Goal: Information Seeking & Learning: Learn about a topic

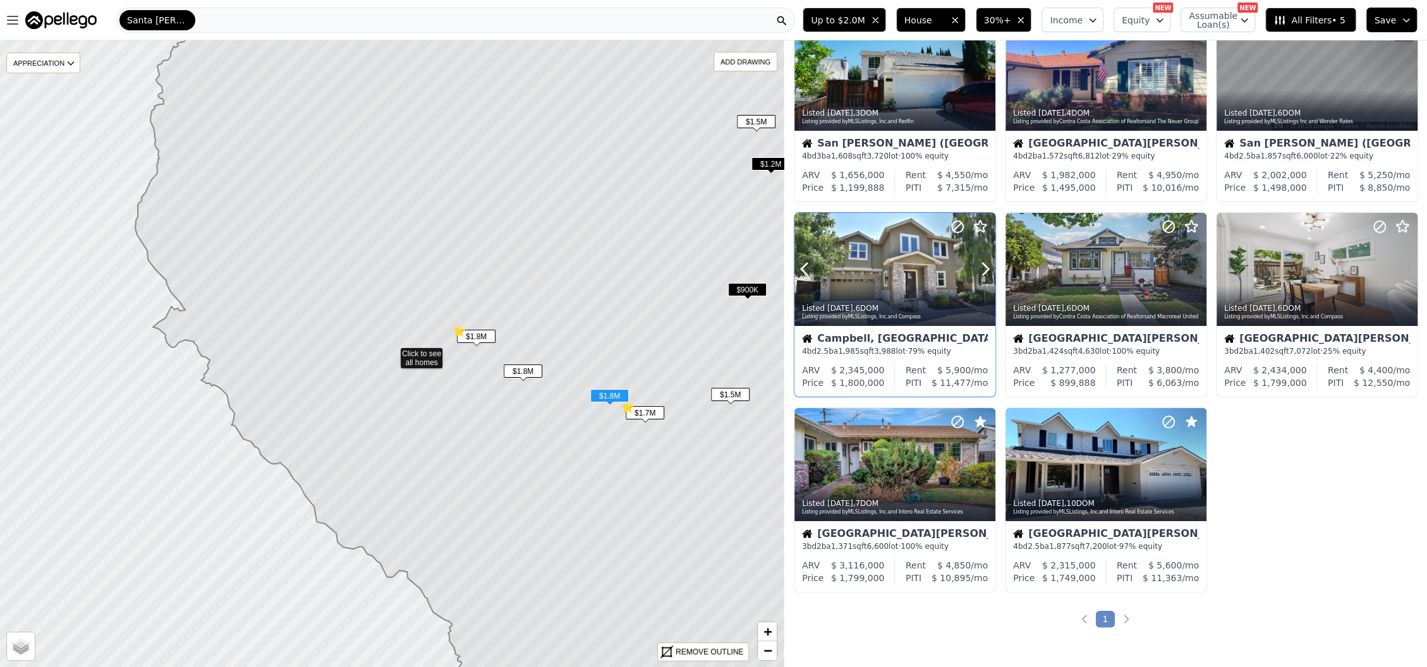
scroll to position [253, 0]
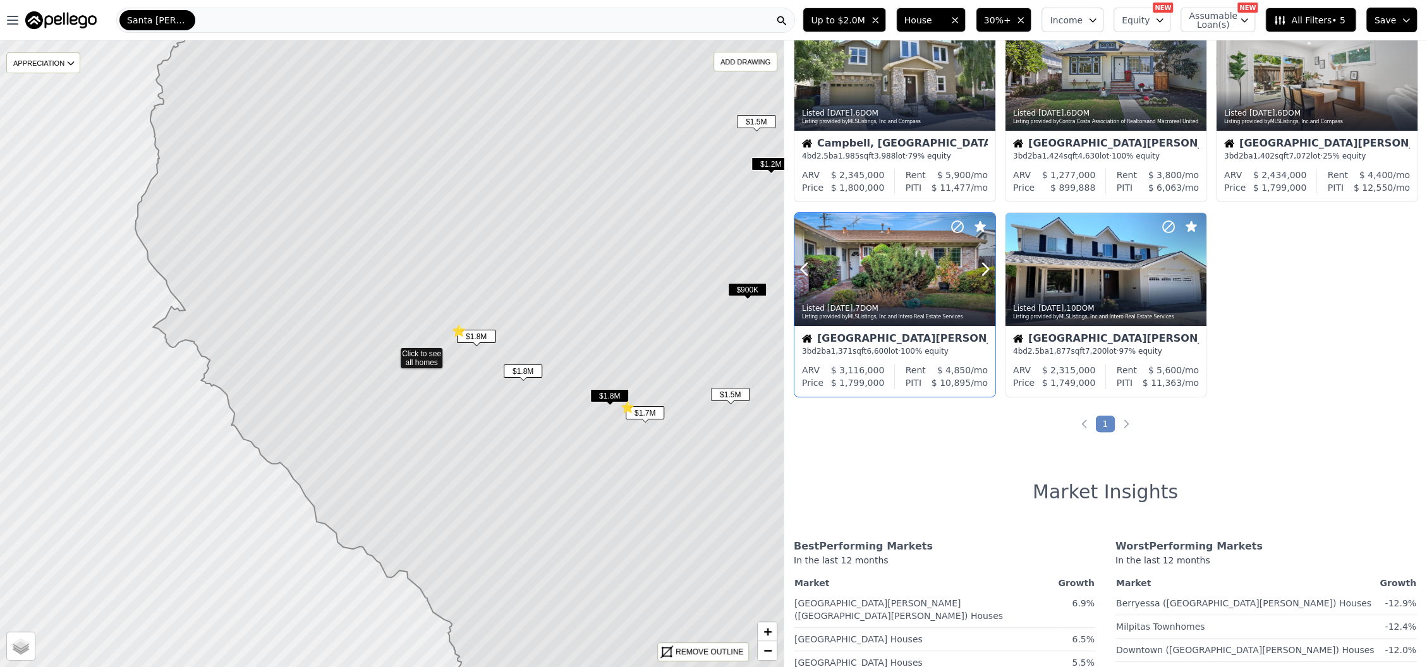
click at [893, 274] on div at bounding box center [894, 269] width 201 height 113
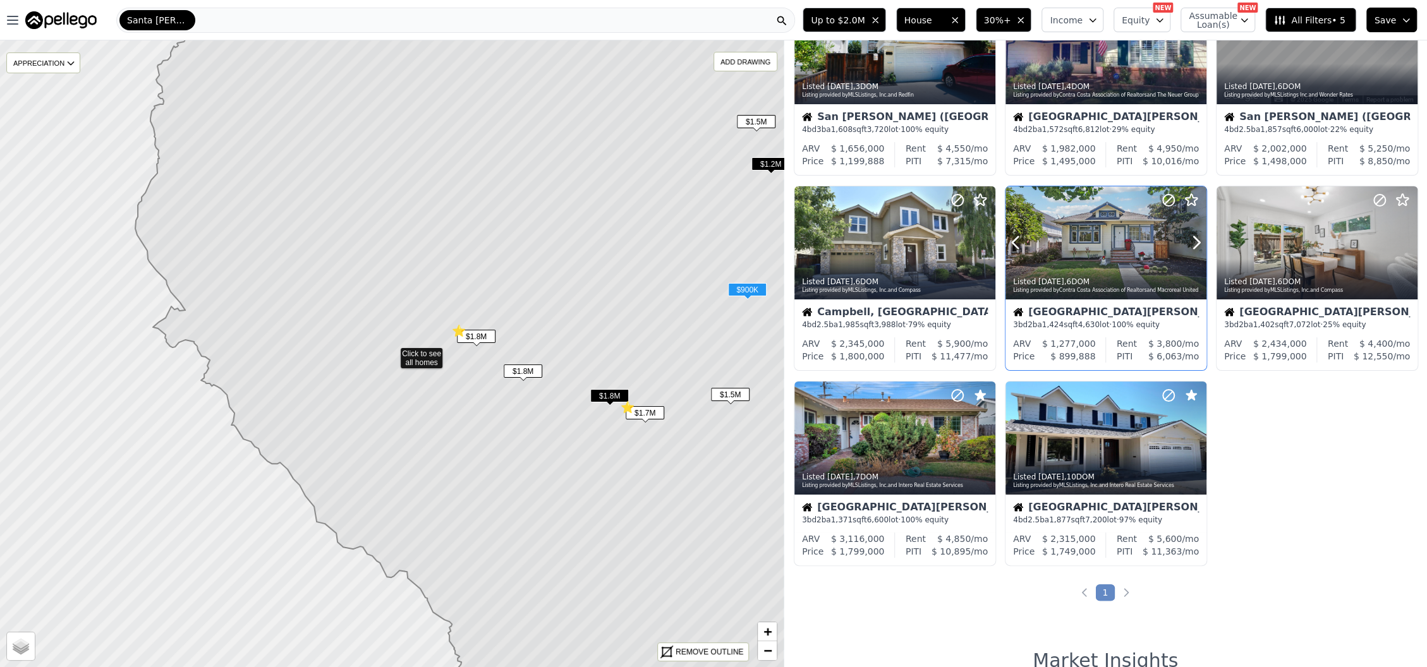
scroll to position [0, 0]
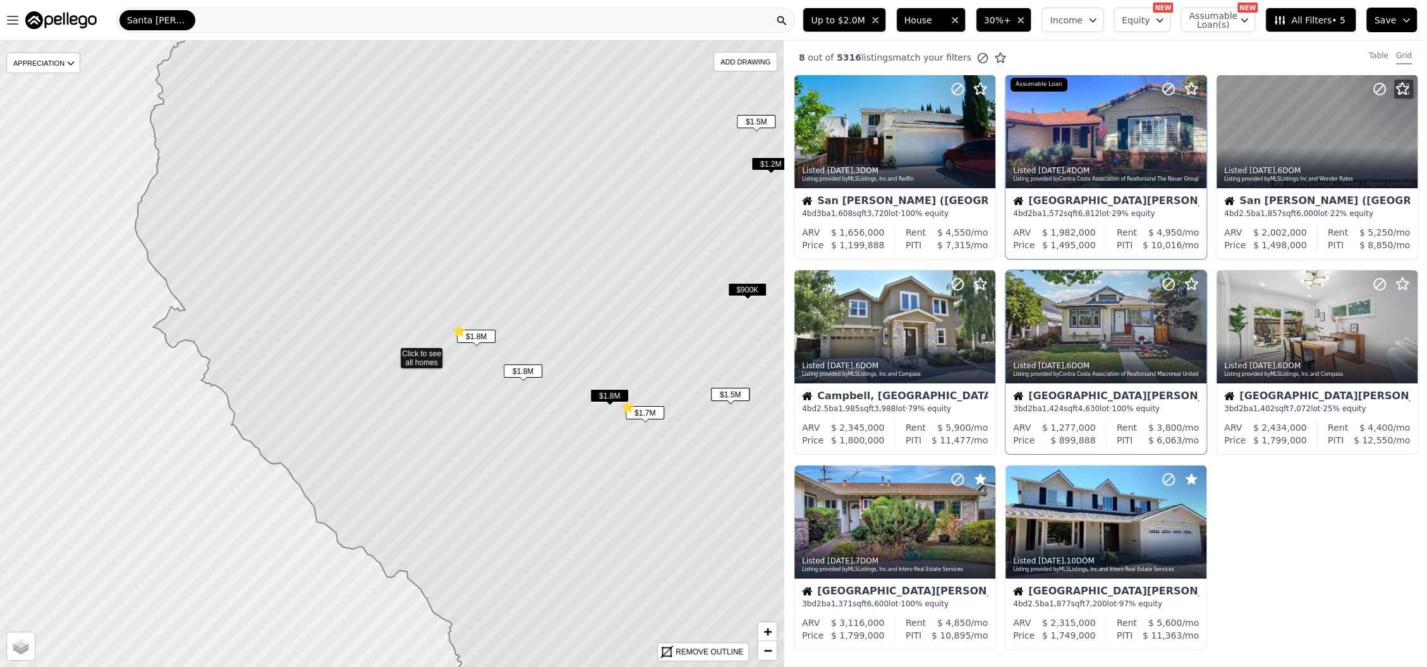
click at [1067, 145] on div at bounding box center [1106, 131] width 201 height 113
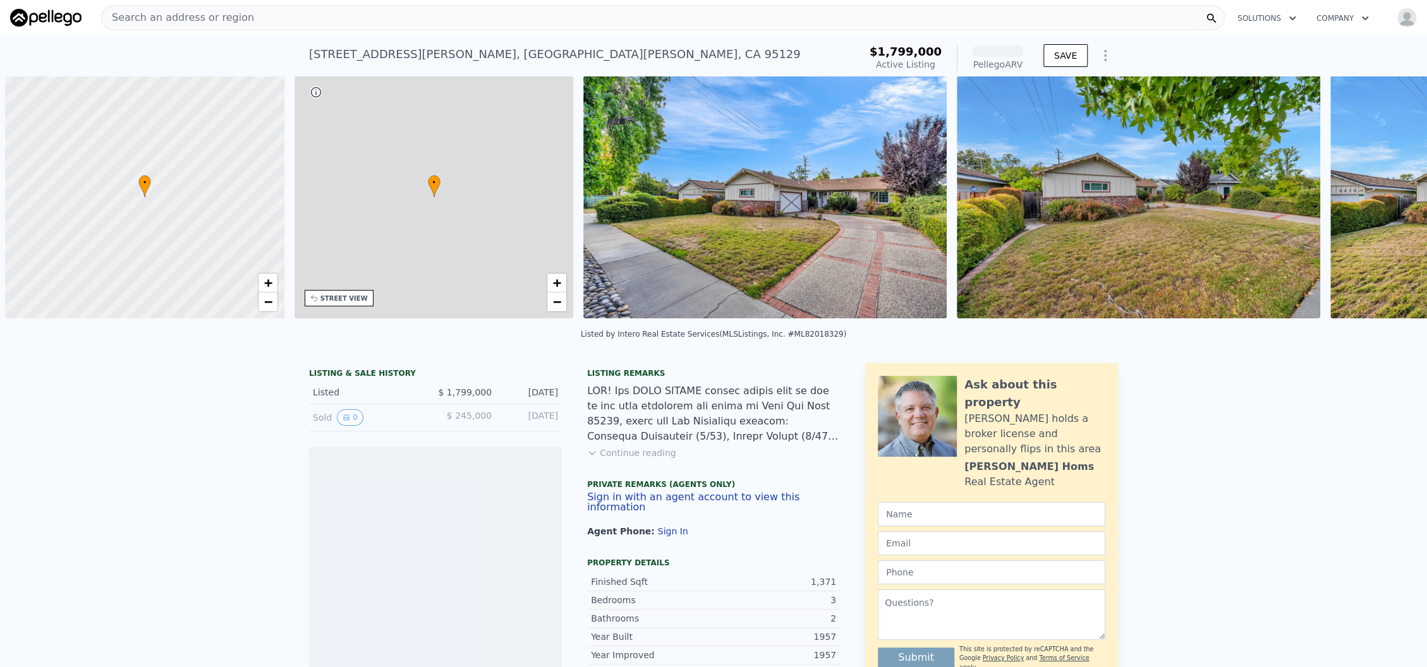
scroll to position [0, 4]
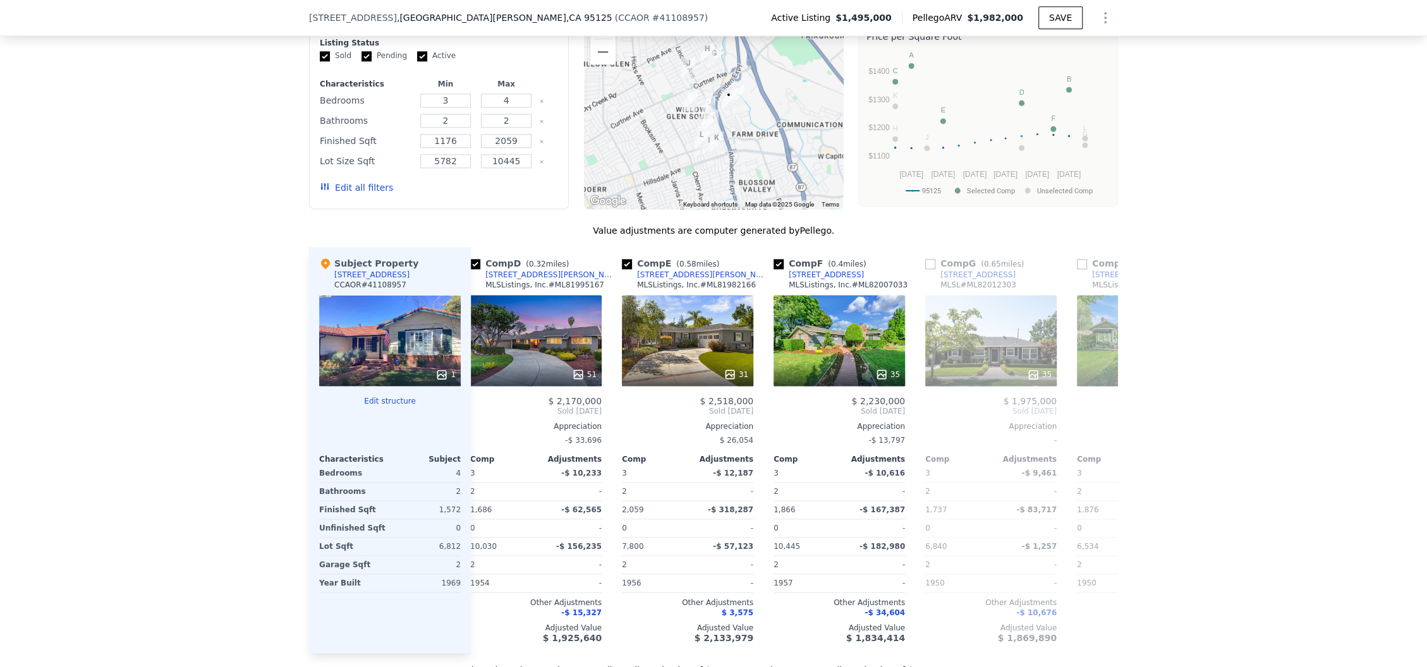
scroll to position [0, 466]
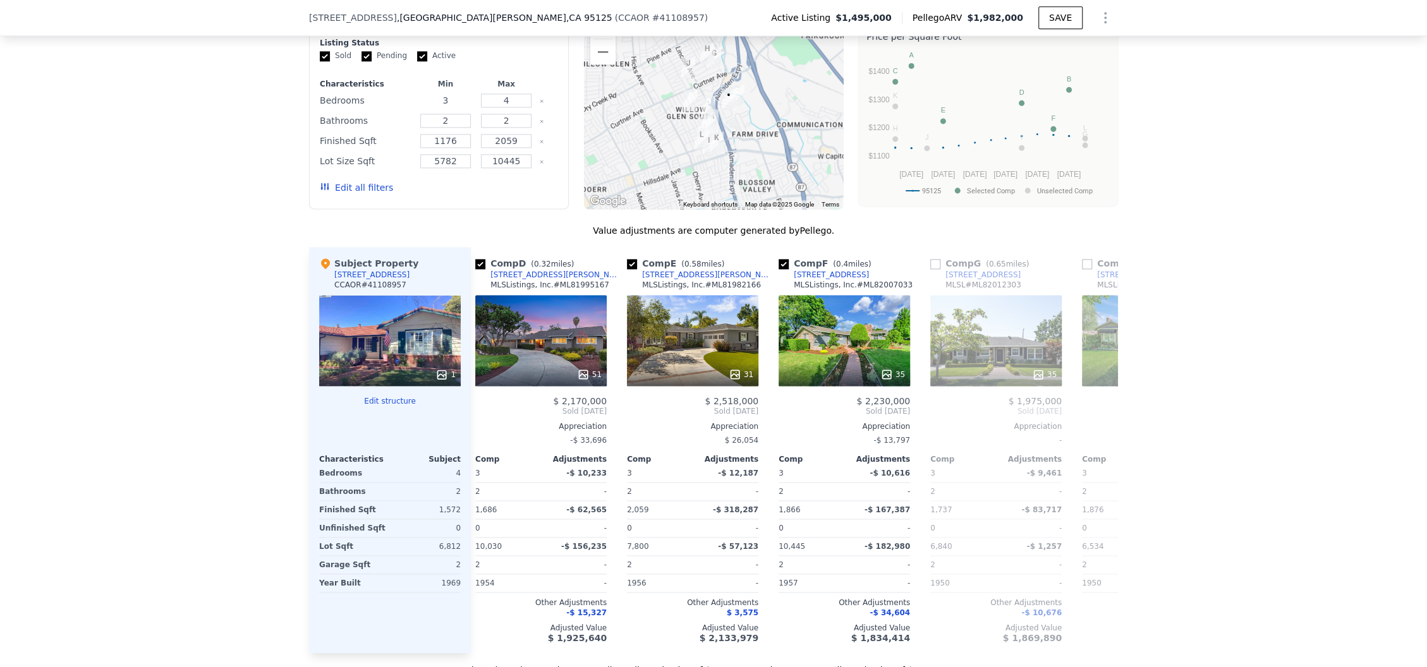
drag, startPoint x: 447, startPoint y: 101, endPoint x: 416, endPoint y: 97, distance: 31.8
click at [420, 97] on input "3" at bounding box center [445, 101] width 50 height 14
type input "4"
click at [480, 193] on button "Update Search" at bounding box center [509, 188] width 95 height 18
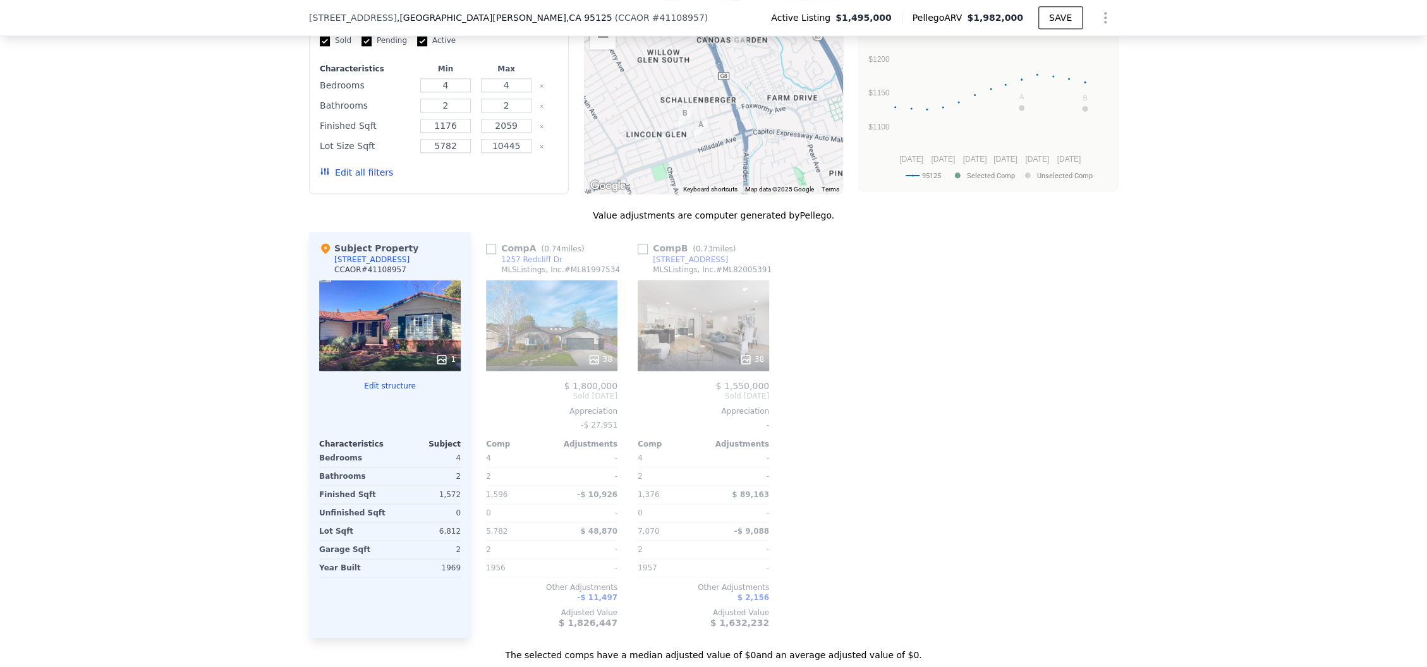
scroll to position [1260, 0]
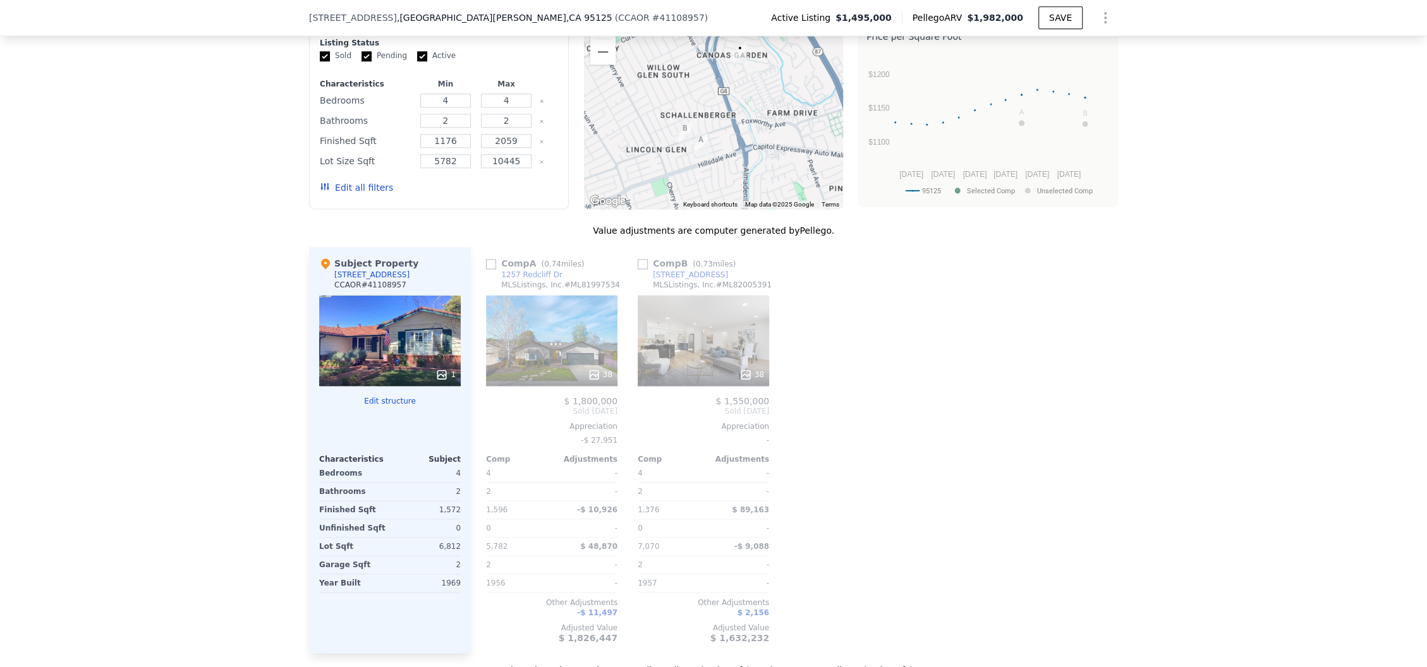
click at [847, 315] on div "Comp A ( 0.74 miles) 1257 Redcliff Dr MLSListings, Inc. # ML81997534 38 $ 1,800…" at bounding box center [794, 450] width 647 height 406
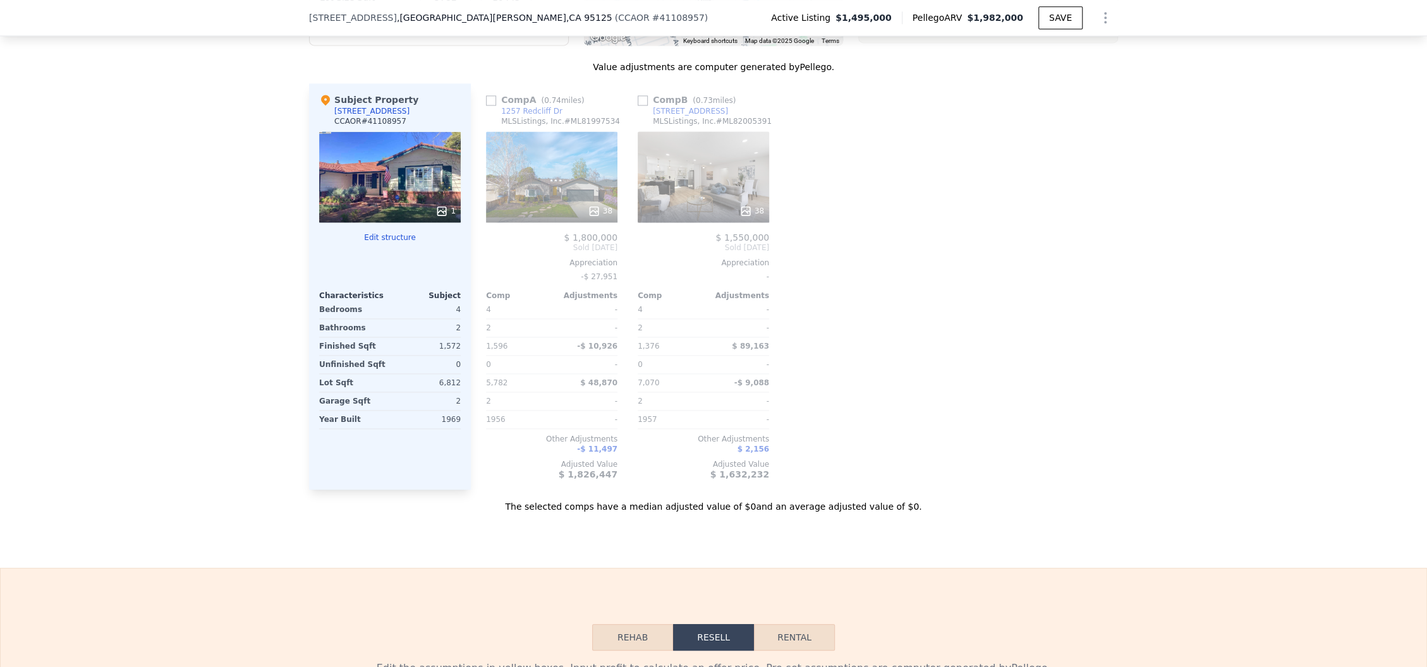
scroll to position [1428, 0]
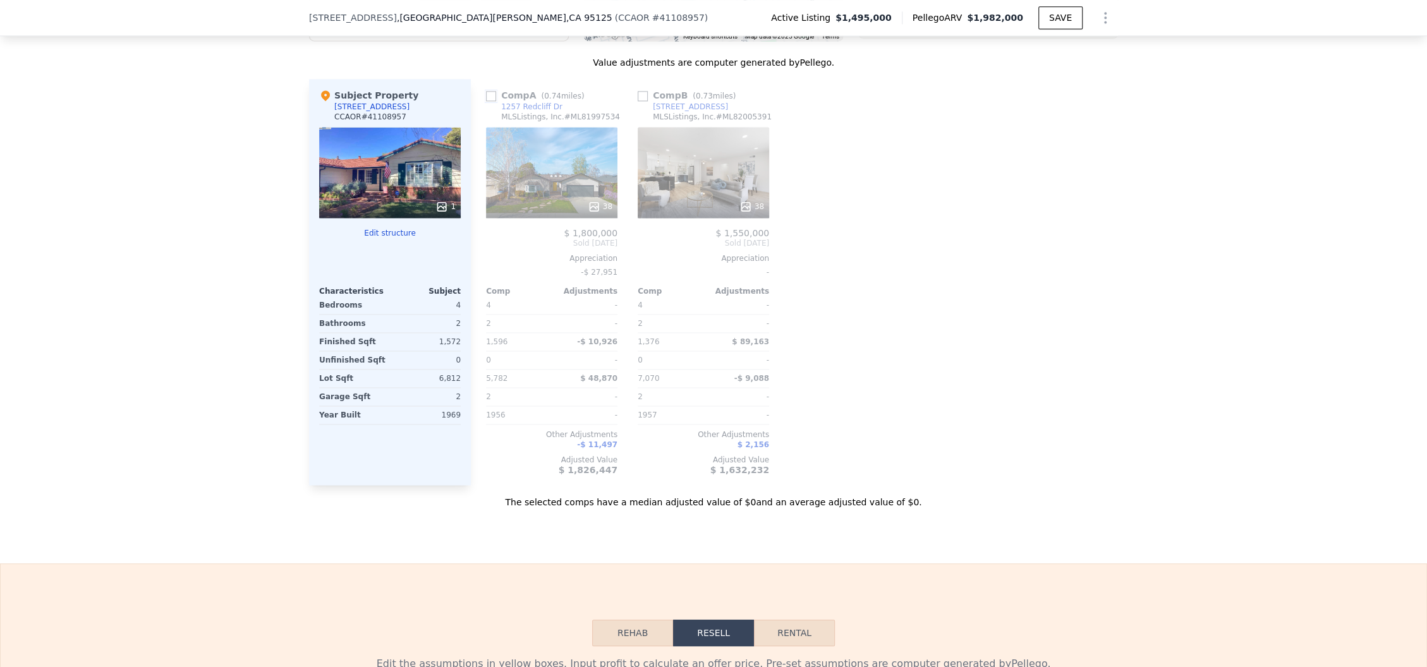
drag, startPoint x: 481, startPoint y: 99, endPoint x: 494, endPoint y: 103, distance: 13.4
click at [486, 99] on input "checkbox" at bounding box center [491, 96] width 10 height 10
checkbox input "true"
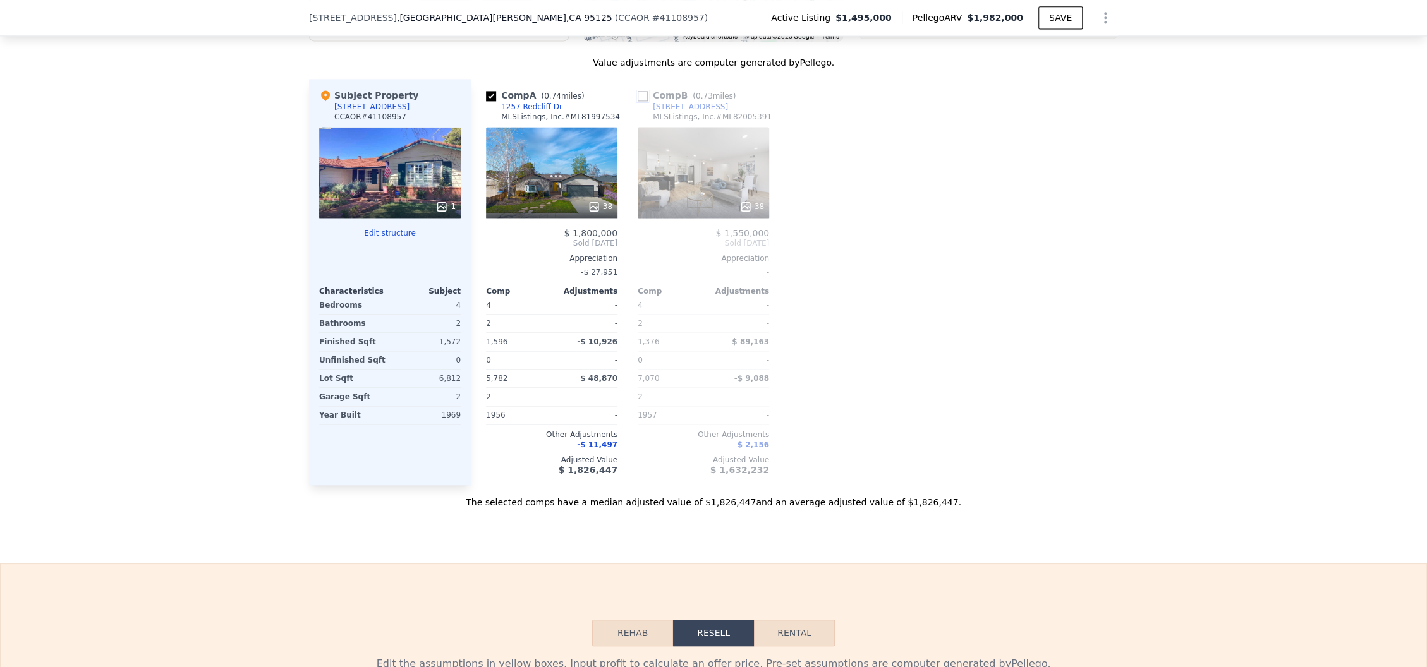
click at [638, 94] on input "checkbox" at bounding box center [643, 96] width 10 height 10
checkbox input "true"
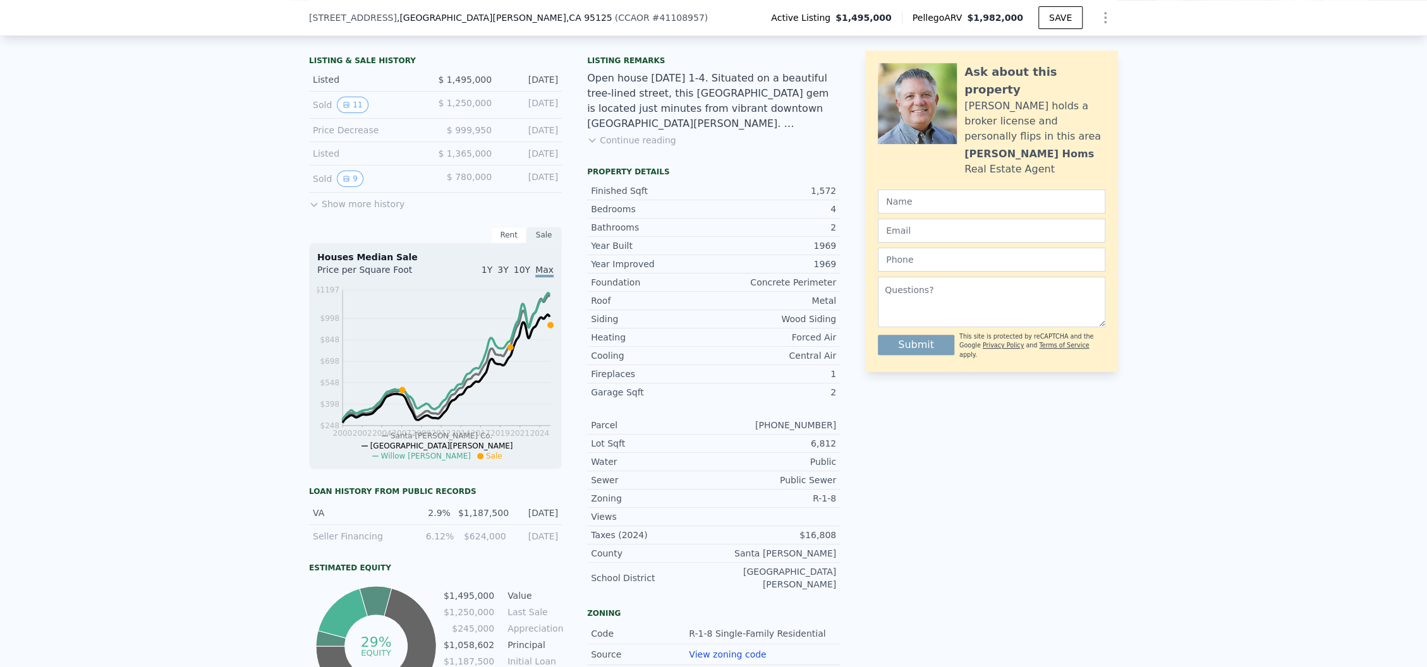
scroll to position [80, 0]
